Goal: Transaction & Acquisition: Purchase product/service

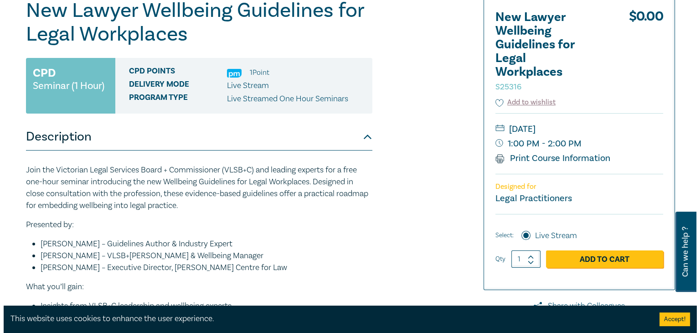
scroll to position [137, 0]
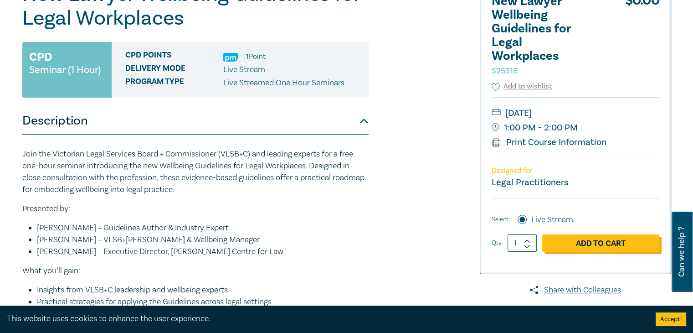
click at [603, 242] on link "Add to Cart" at bounding box center [600, 242] width 117 height 17
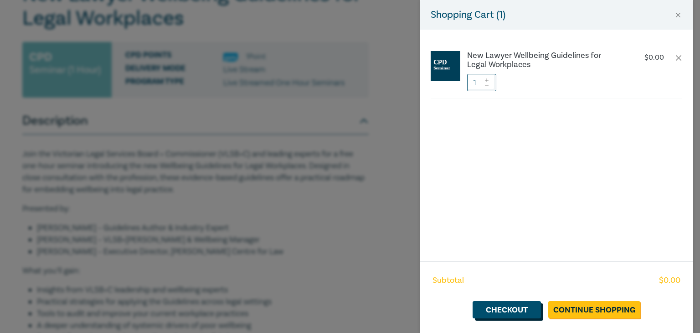
click at [503, 313] on link "Checkout" at bounding box center [506, 309] width 68 height 17
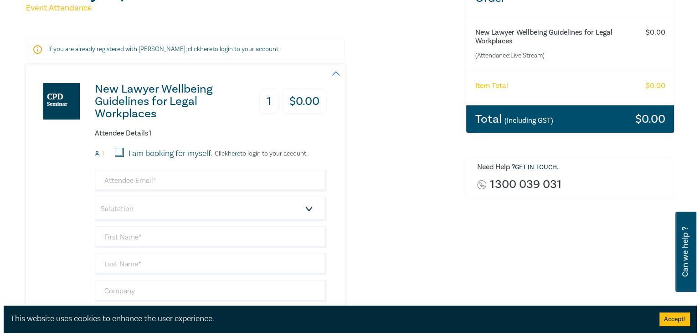
scroll to position [137, 0]
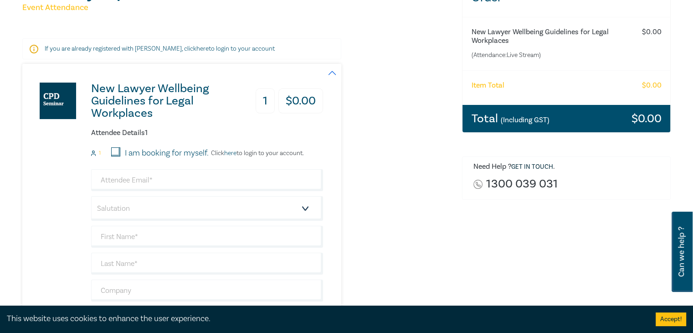
click at [115, 151] on input "I am booking for myself." at bounding box center [115, 151] width 9 height 9
checkbox input "true"
click at [234, 152] on link "here" at bounding box center [230, 153] width 12 height 8
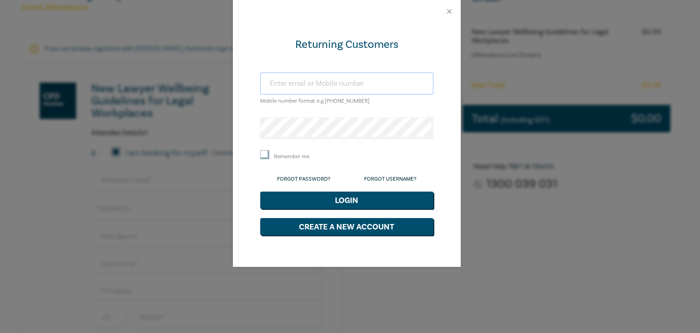
type input "caroline@spiritlegal.com.au"
click at [266, 154] on input "Remember me" at bounding box center [264, 154] width 9 height 9
checkbox input "true"
click at [331, 198] on button "Login" at bounding box center [346, 199] width 173 height 17
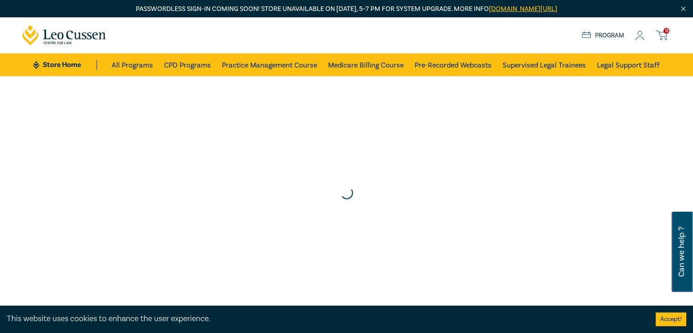
click at [668, 33] on span "0" at bounding box center [666, 31] width 6 height 6
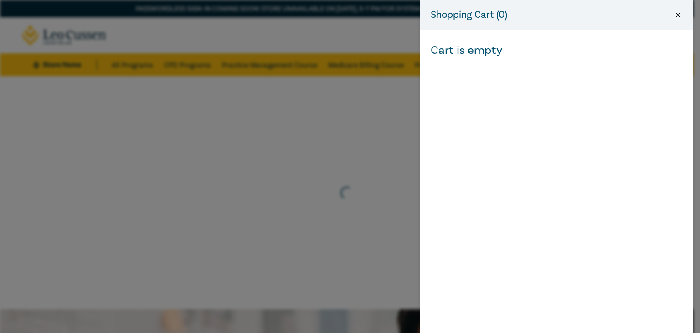
click at [682, 15] on button "Close" at bounding box center [678, 15] width 8 height 8
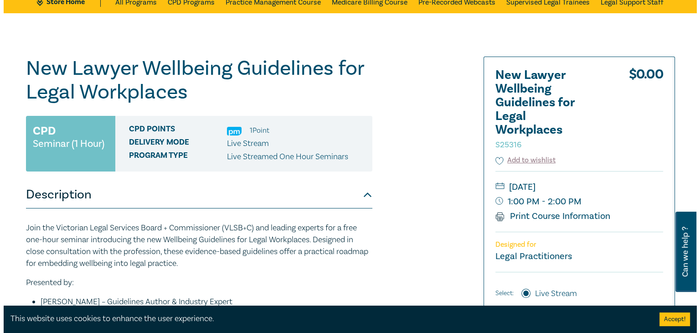
scroll to position [91, 0]
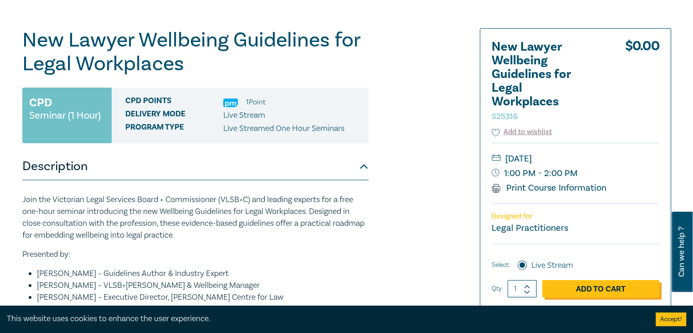
click at [594, 296] on link "Add to Cart" at bounding box center [600, 288] width 117 height 17
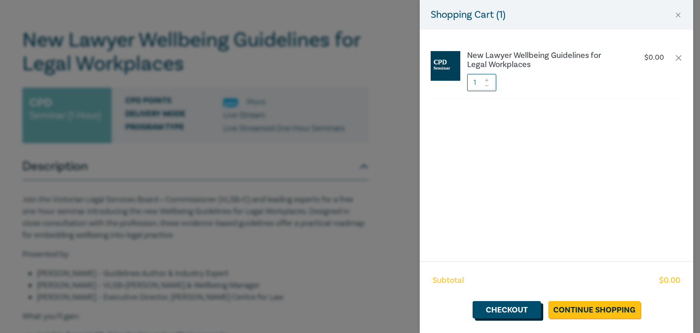
click at [502, 312] on link "Checkout" at bounding box center [506, 309] width 68 height 17
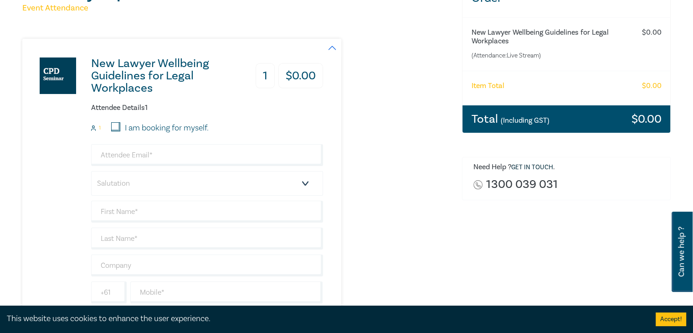
scroll to position [137, 0]
click at [113, 123] on input "I am booking for myself." at bounding box center [115, 126] width 9 height 9
checkbox input "true"
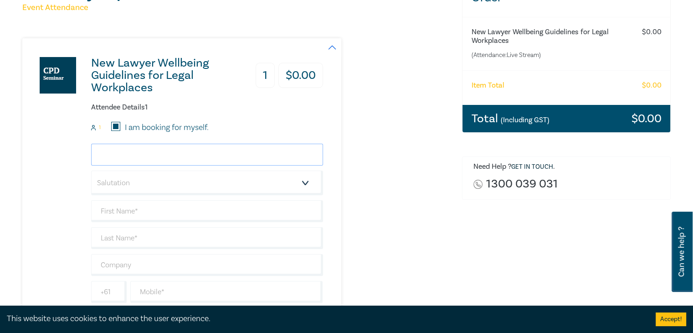
click at [149, 161] on input "email" at bounding box center [207, 155] width 232 height 22
type input "caroline@spiritlegal.com.au"
click at [57, 170] on div "New Lawyer Wellbeing Guidelines for Legal Workplaces 1 $ 0.00 Attendee Details …" at bounding box center [172, 194] width 301 height 312
click at [127, 212] on input "text" at bounding box center [207, 211] width 232 height 22
type input "[PERSON_NAME]"
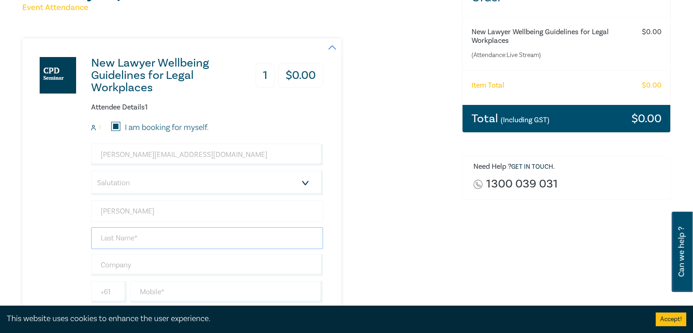
type input "[PERSON_NAME]"
type input "Spirit Legal"
type input "0419315645"
type input "[GEOGRAPHIC_DATA]"
click at [55, 216] on div "New Lawyer Wellbeing Guidelines for Legal Workplaces 1 $ 0.00 Attendee Details …" at bounding box center [172, 194] width 301 height 312
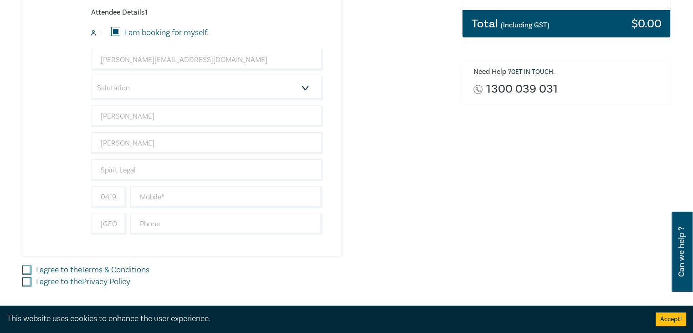
scroll to position [273, 0]
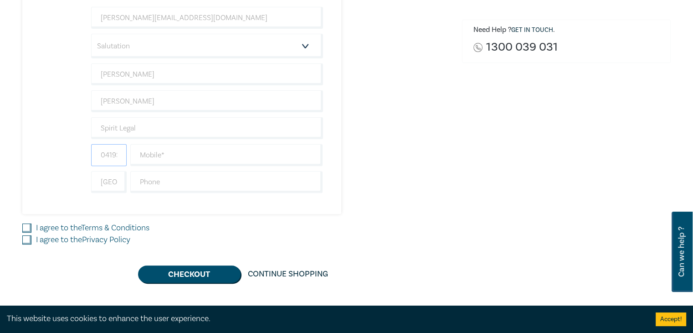
click at [111, 153] on input "0419315645" at bounding box center [109, 155] width 36 height 22
click at [162, 152] on input "text" at bounding box center [226, 155] width 193 height 22
type input "0419315645"
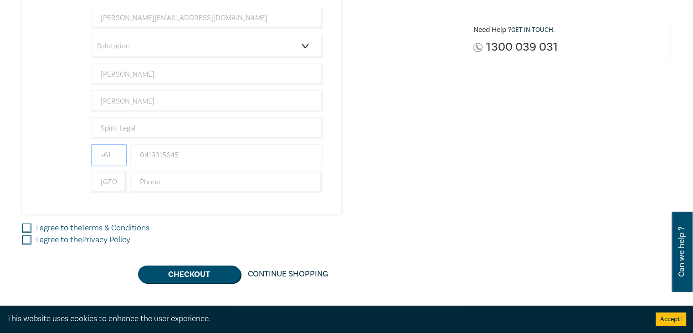
type input "0419315645"
click at [109, 157] on input "0419315645" at bounding box center [109, 155] width 36 height 22
click at [149, 177] on input "text" at bounding box center [226, 182] width 193 height 22
click at [42, 154] on div "New Lawyer Wellbeing Guidelines for Legal Workplaces 1 $ 0.00 Attendee Details …" at bounding box center [172, 58] width 301 height 312
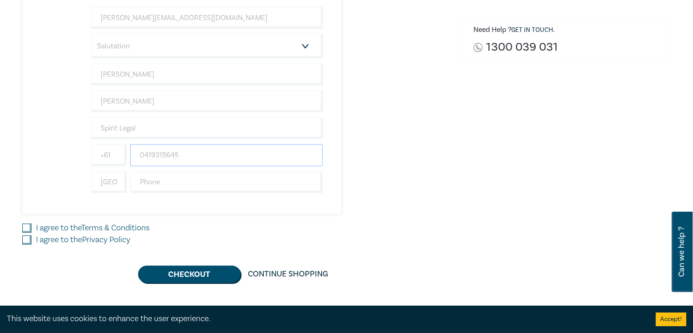
drag, startPoint x: 142, startPoint y: 154, endPoint x: 152, endPoint y: 155, distance: 10.6
click at [142, 154] on input "0419315645" at bounding box center [226, 155] width 193 height 22
type input "419315645"
click at [439, 152] on div "New Lawyer Wellbeing Guidelines for Legal Workplaces 1 $ 0.00 Attendee Details …" at bounding box center [236, 58] width 429 height 312
click at [27, 224] on input "I agree to the Terms & Conditions" at bounding box center [26, 227] width 9 height 9
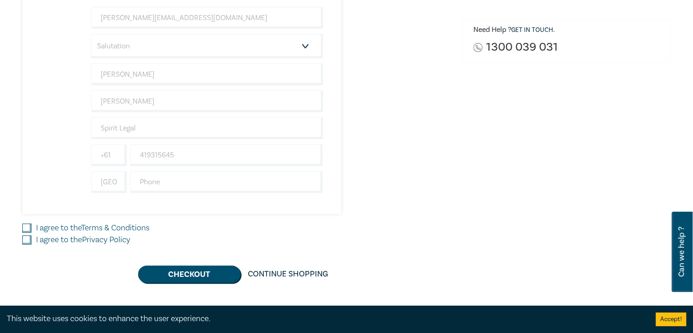
checkbox input "true"
click at [26, 236] on input "I agree to the Privacy Policy" at bounding box center [26, 239] width 9 height 9
checkbox input "true"
click at [182, 272] on button "Checkout" at bounding box center [189, 273] width 103 height 17
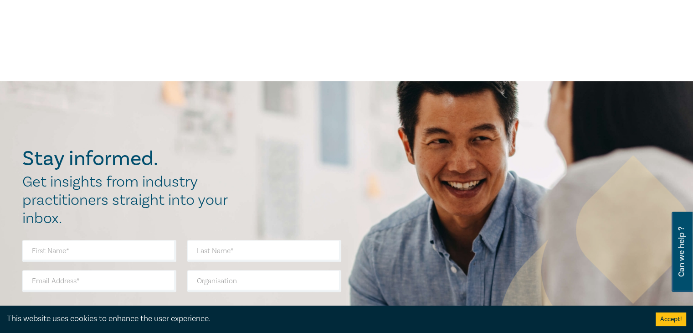
scroll to position [379, 0]
